Goal: Find specific page/section: Find specific page/section

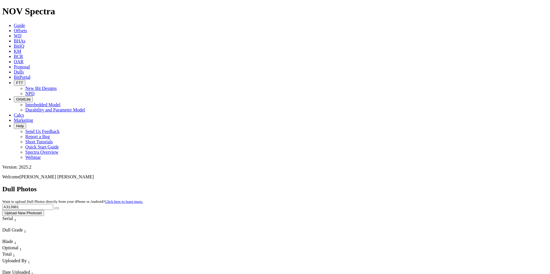
drag, startPoint x: 432, startPoint y: 25, endPoint x: 356, endPoint y: 28, distance: 75.7
click at [356, 186] on div "Dull Photos Want to upload Dull Photos directly from your iPhone or Android? Cl…" at bounding box center [274, 201] width 545 height 31
paste input "08159"
type input "A308159"
click at [57, 209] on icon "submit" at bounding box center [57, 209] width 0 height 0
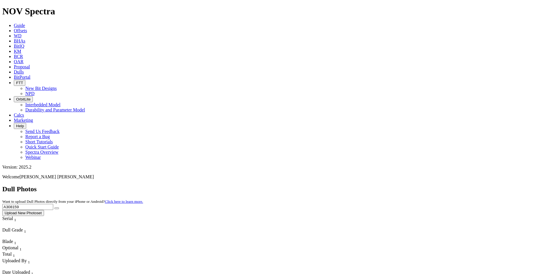
drag, startPoint x: 434, startPoint y: 24, endPoint x: 382, endPoint y: 24, distance: 52.1
click at [382, 186] on div "Dull Photos Want to upload Dull Photos directly from your iPhone or Android? Cl…" at bounding box center [274, 201] width 545 height 31
paste input "17137"
type input "A317137"
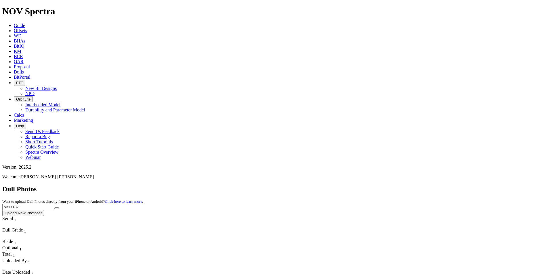
click at [57, 209] on icon "submit" at bounding box center [57, 209] width 0 height 0
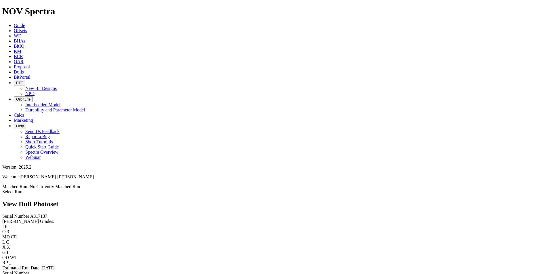
scroll to position [201, 0]
